Goal: Transaction & Acquisition: Purchase product/service

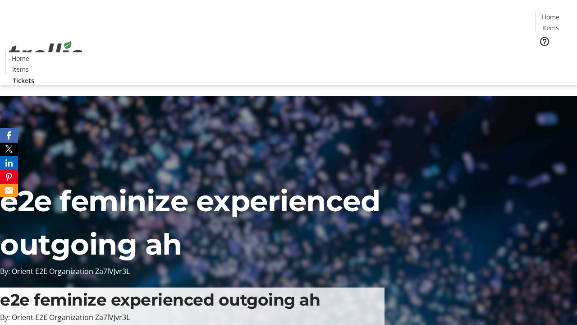
click at [543, 52] on span "Tickets" at bounding box center [554, 56] width 22 height 9
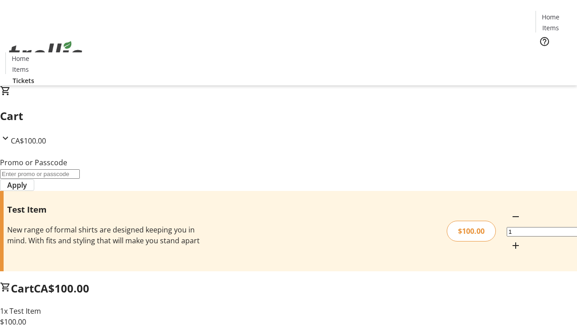
type input "FLAT"
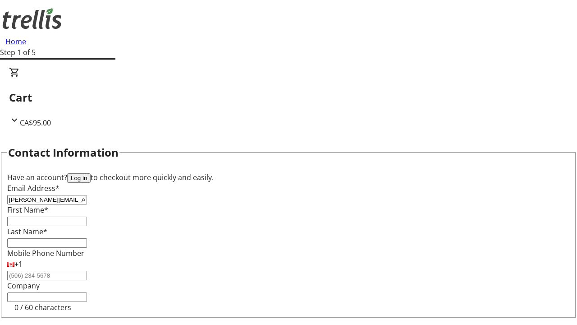
type input "[PERSON_NAME][EMAIL_ADDRESS][DOMAIN_NAME]"
type input "[PERSON_NAME]"
type input "Pouros"
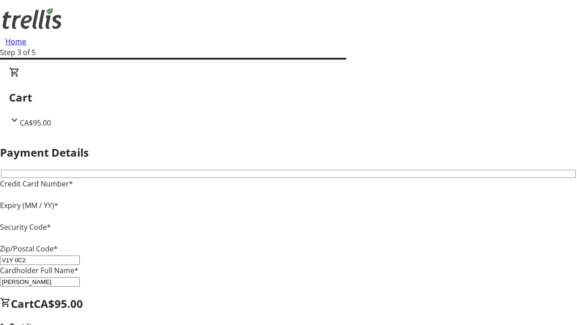
type input "V1Y 0C2"
